Goal: Information Seeking & Learning: Learn about a topic

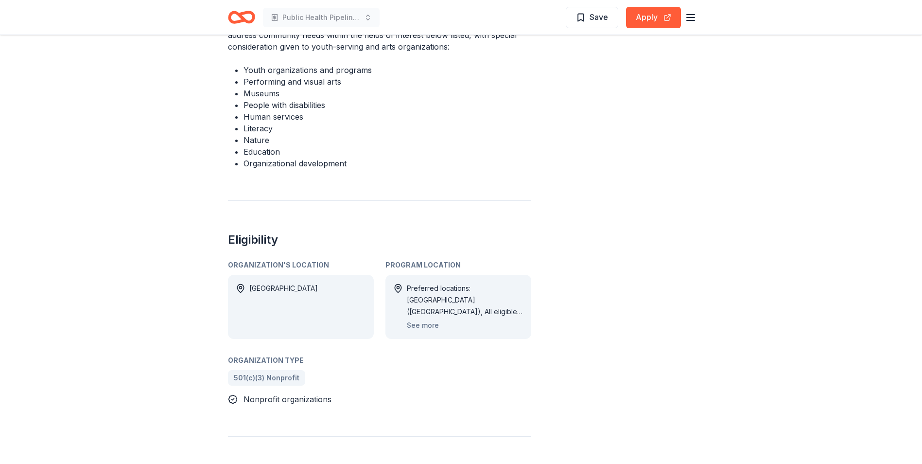
scroll to position [480, 0]
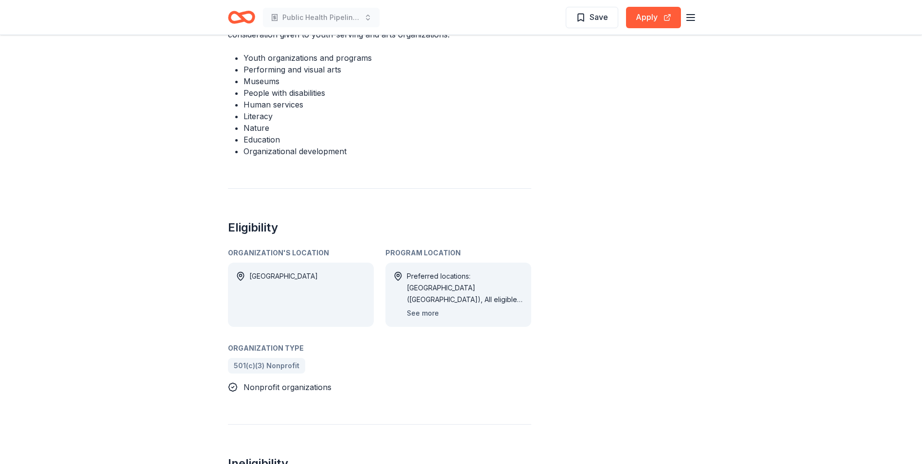
click at [423, 307] on button "See more" at bounding box center [423, 313] width 32 height 12
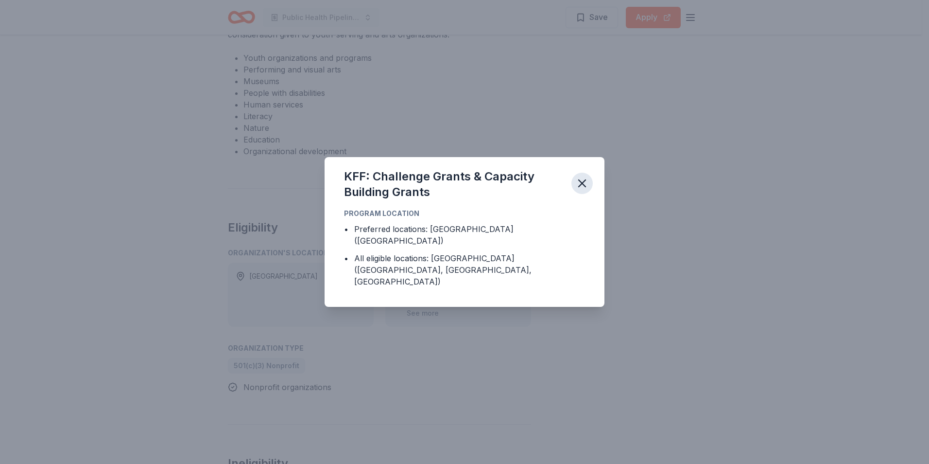
click at [581, 187] on icon "button" at bounding box center [582, 183] width 7 height 7
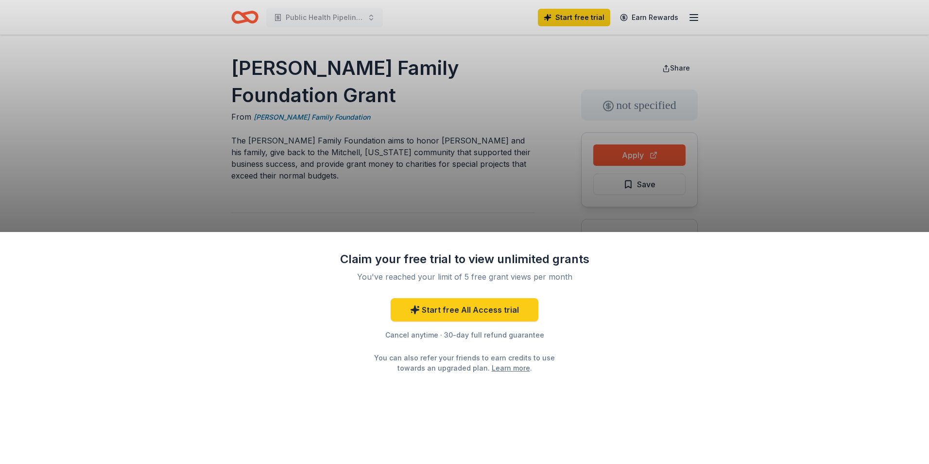
click at [922, 138] on div "Claim your free trial to view unlimited grants You've reached your limit of 5 f…" at bounding box center [464, 232] width 929 height 464
